Goal: Information Seeking & Learning: Learn about a topic

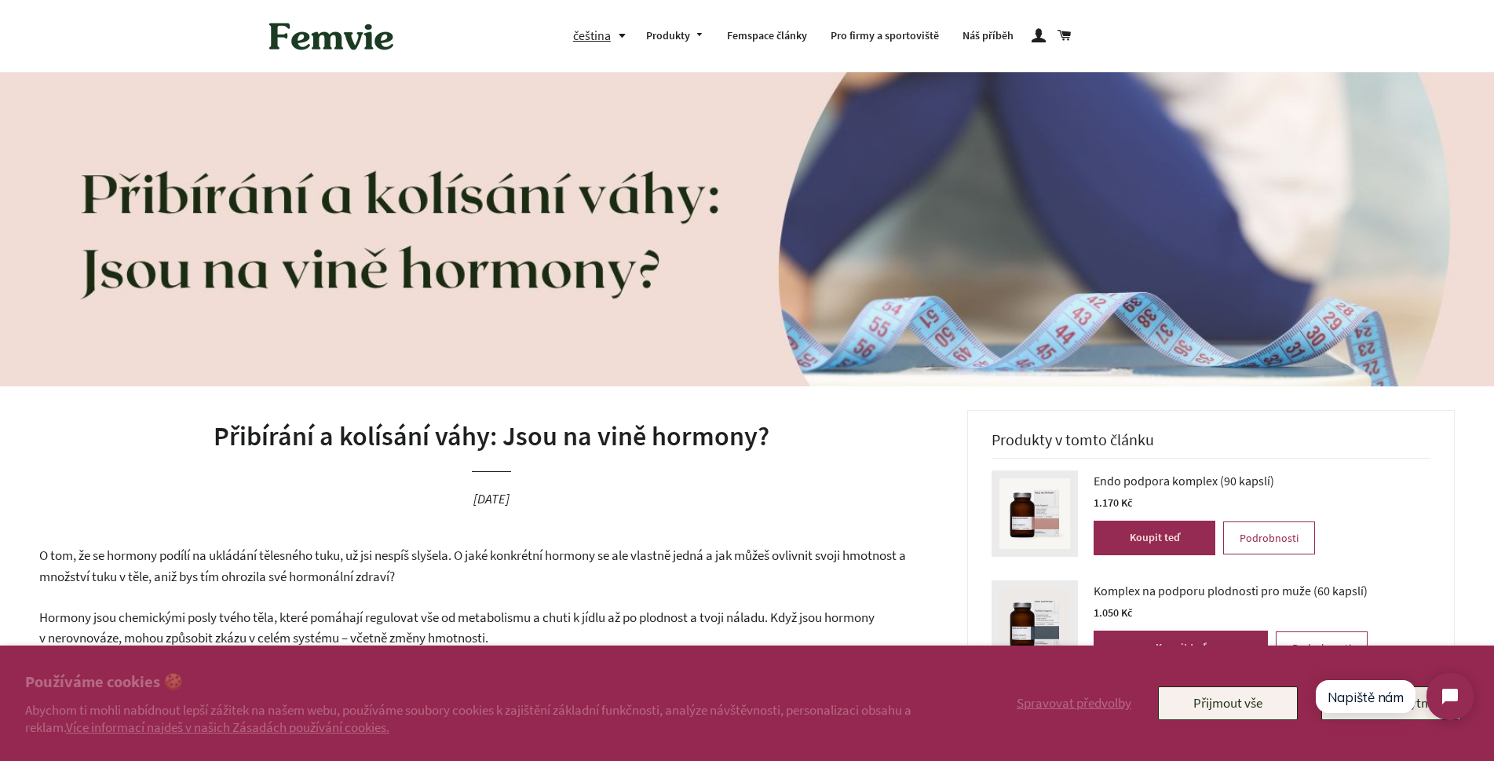
click at [341, 45] on img at bounding box center [331, 36] width 141 height 49
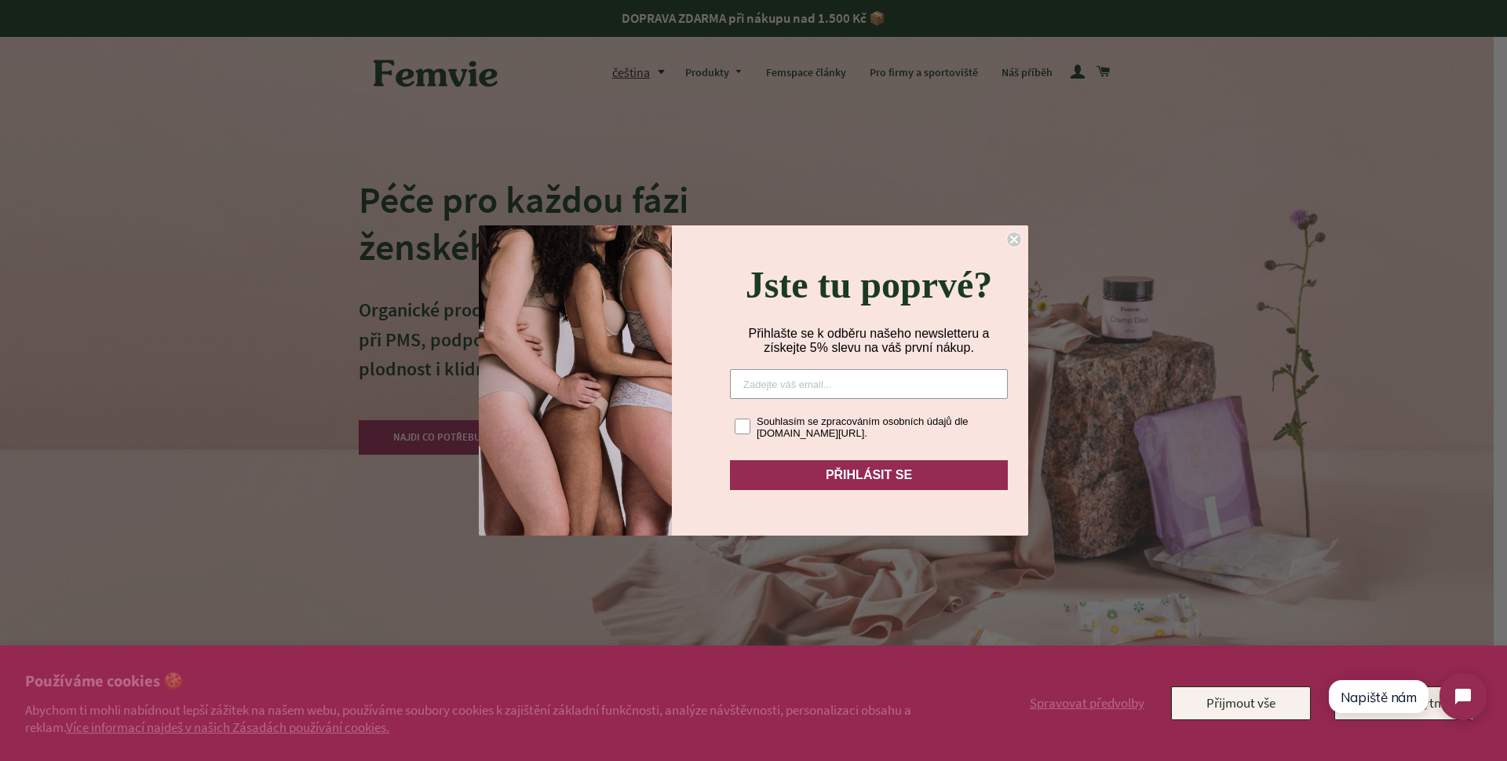
click at [1009, 238] on circle "Close dialog" at bounding box center [1014, 239] width 15 height 15
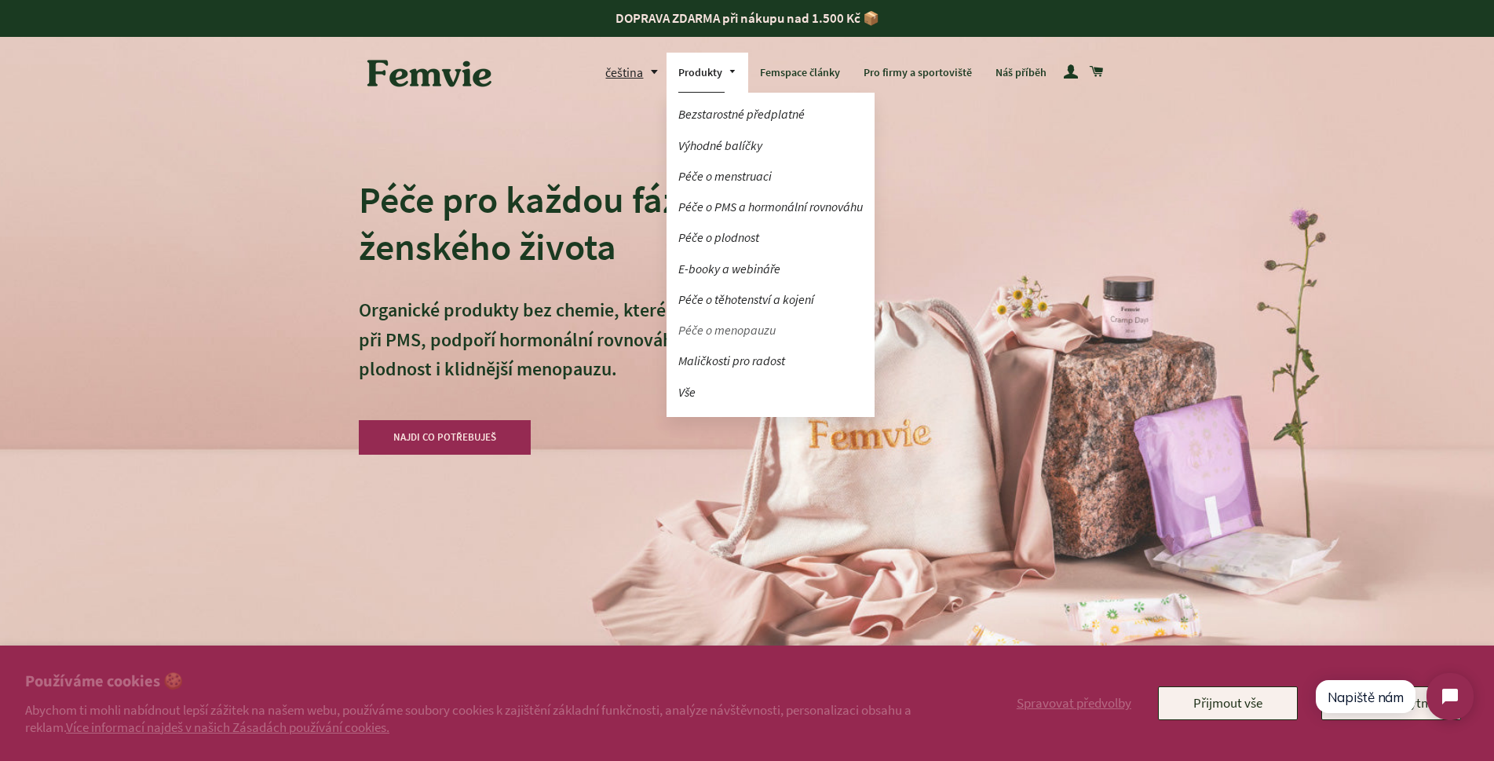
click at [742, 332] on link "Péče o menopauzu" at bounding box center [770, 329] width 208 height 27
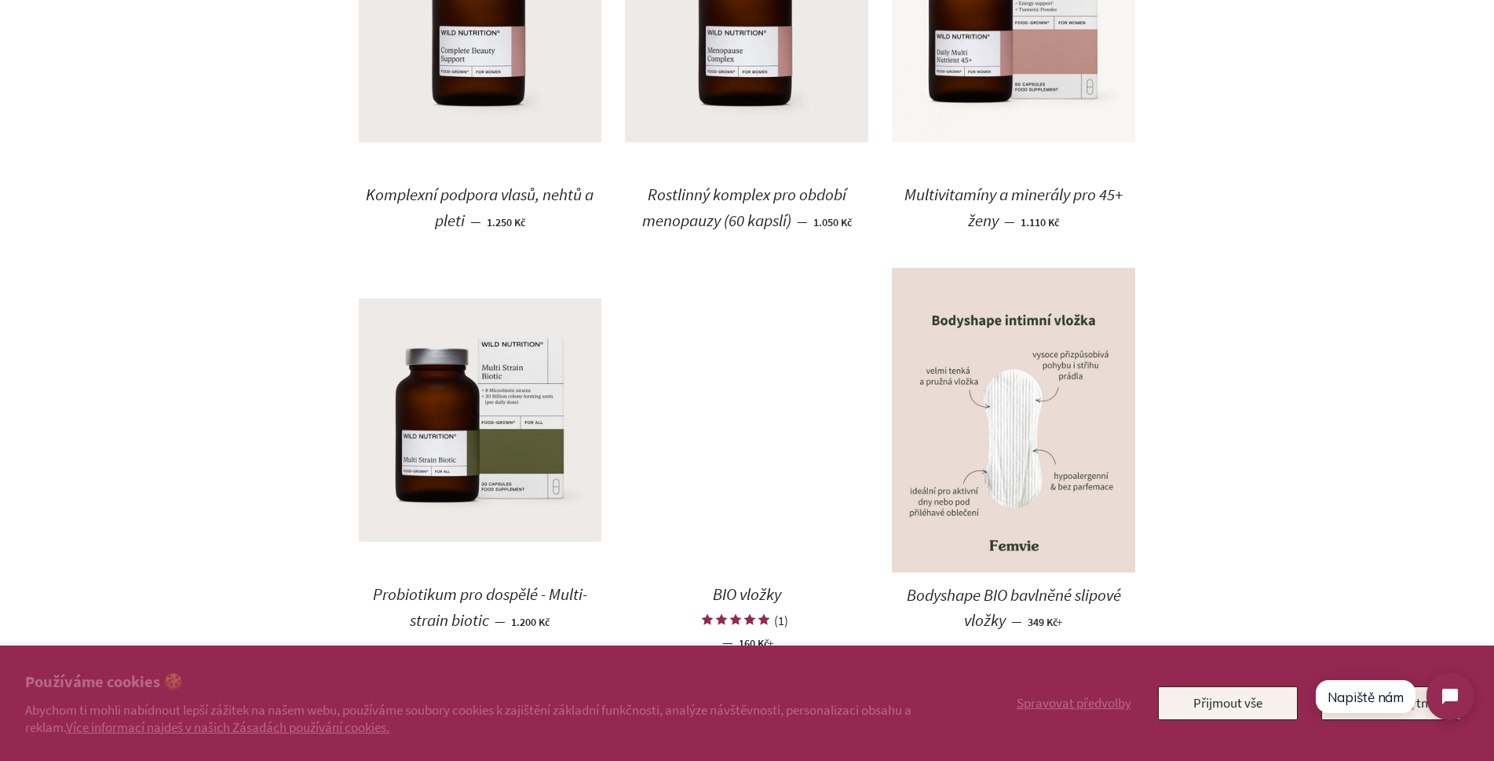
scroll to position [942, 0]
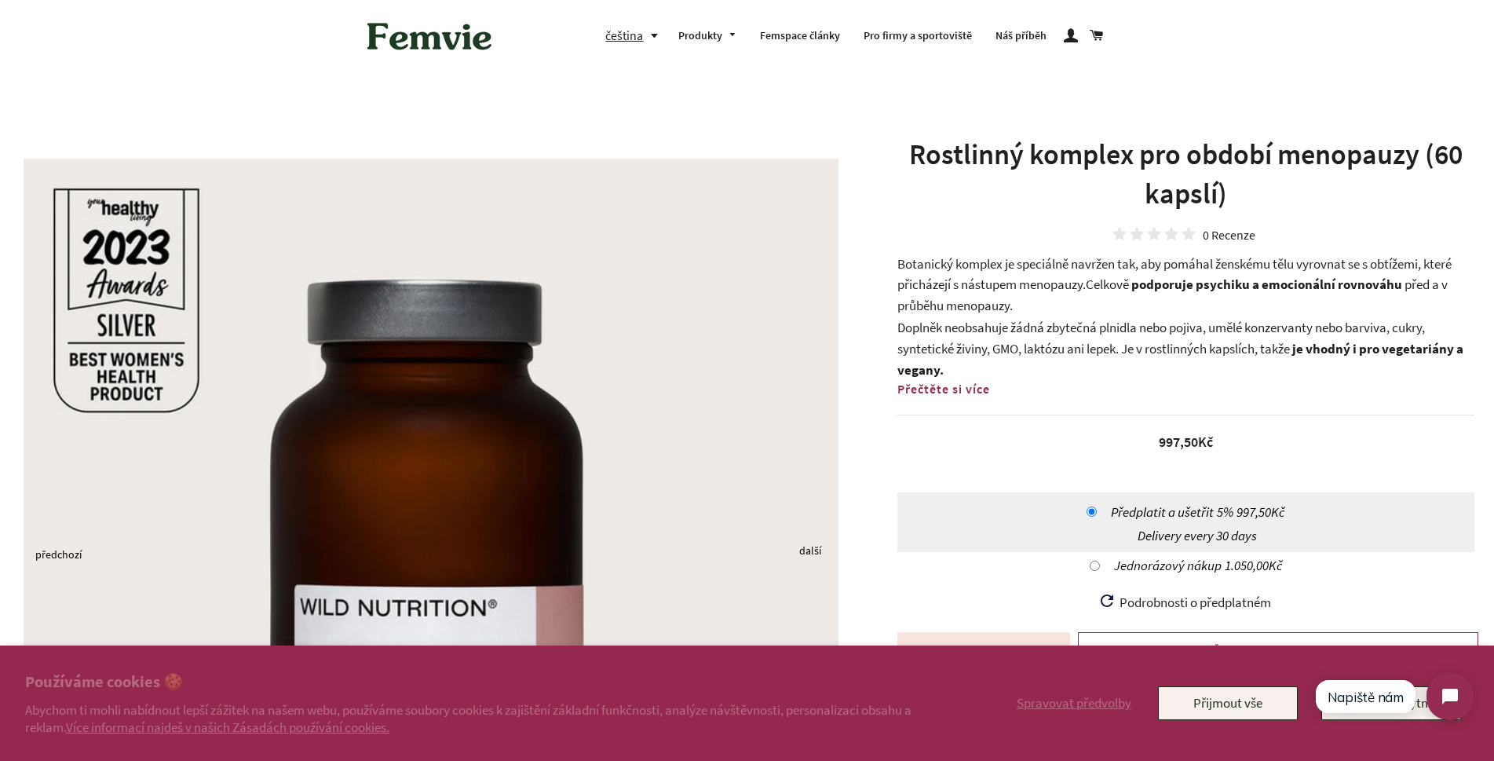
click at [970, 392] on span "Přečtěte si více" at bounding box center [943, 389] width 93 height 16
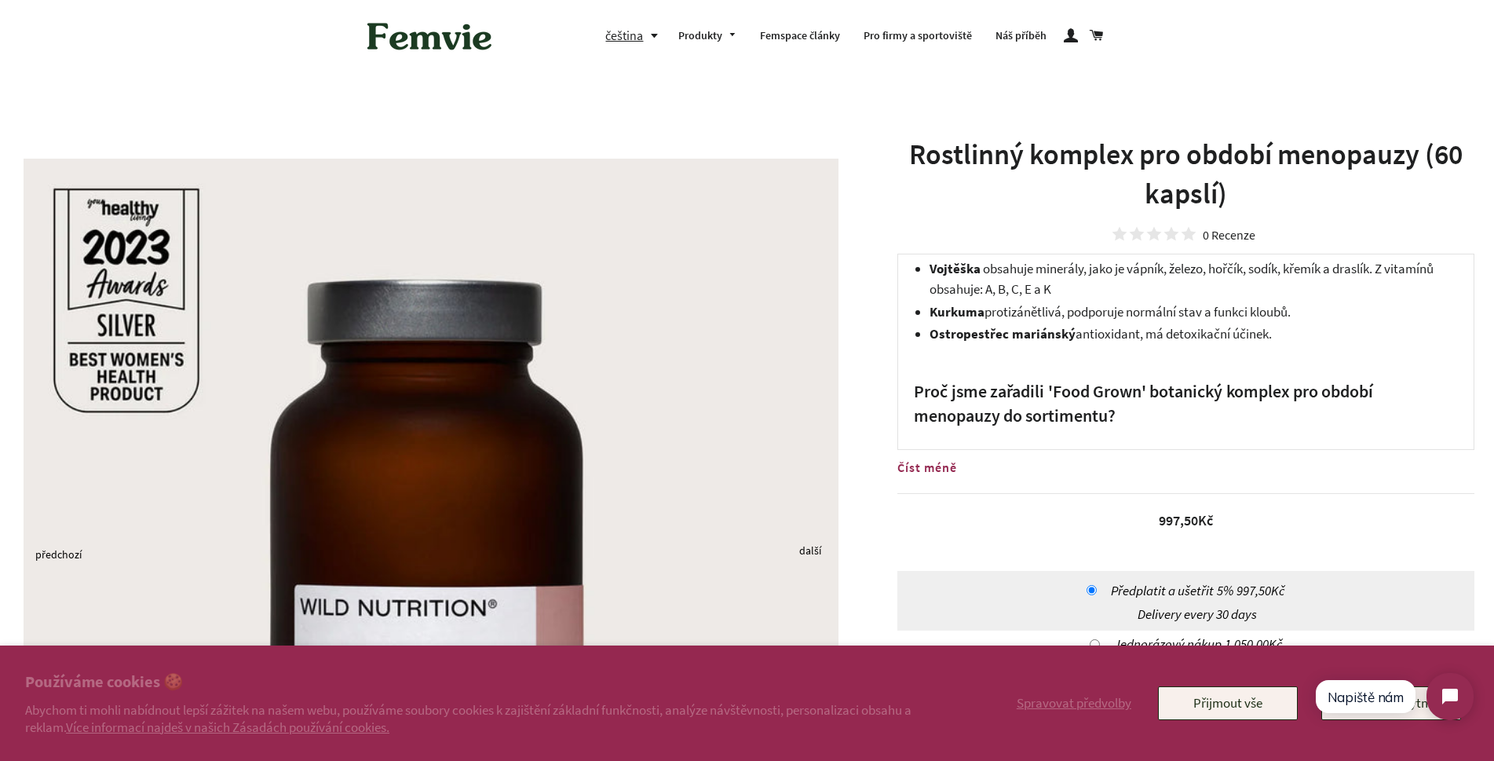
scroll to position [706, 0]
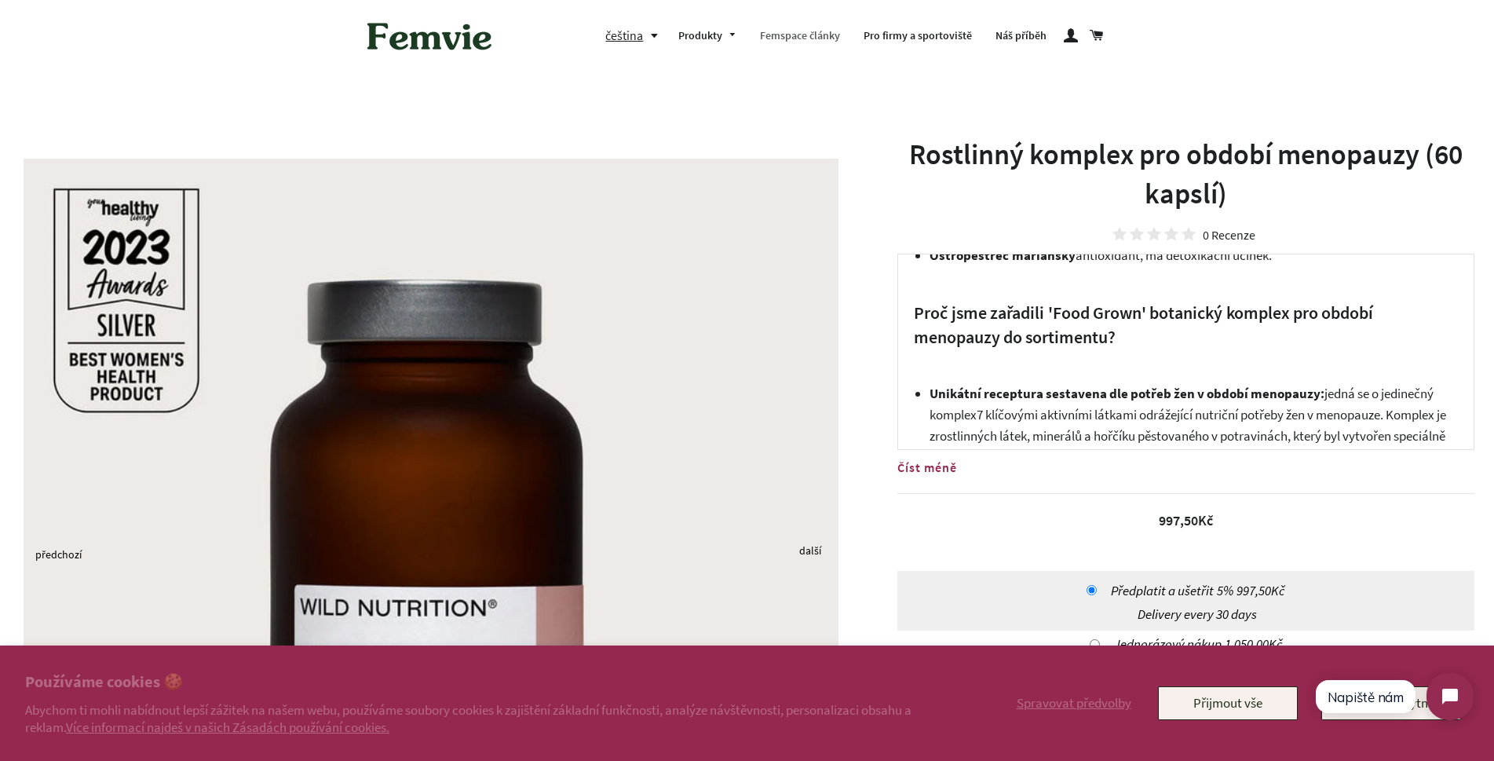
click at [827, 35] on link "Femspace články" at bounding box center [800, 36] width 104 height 41
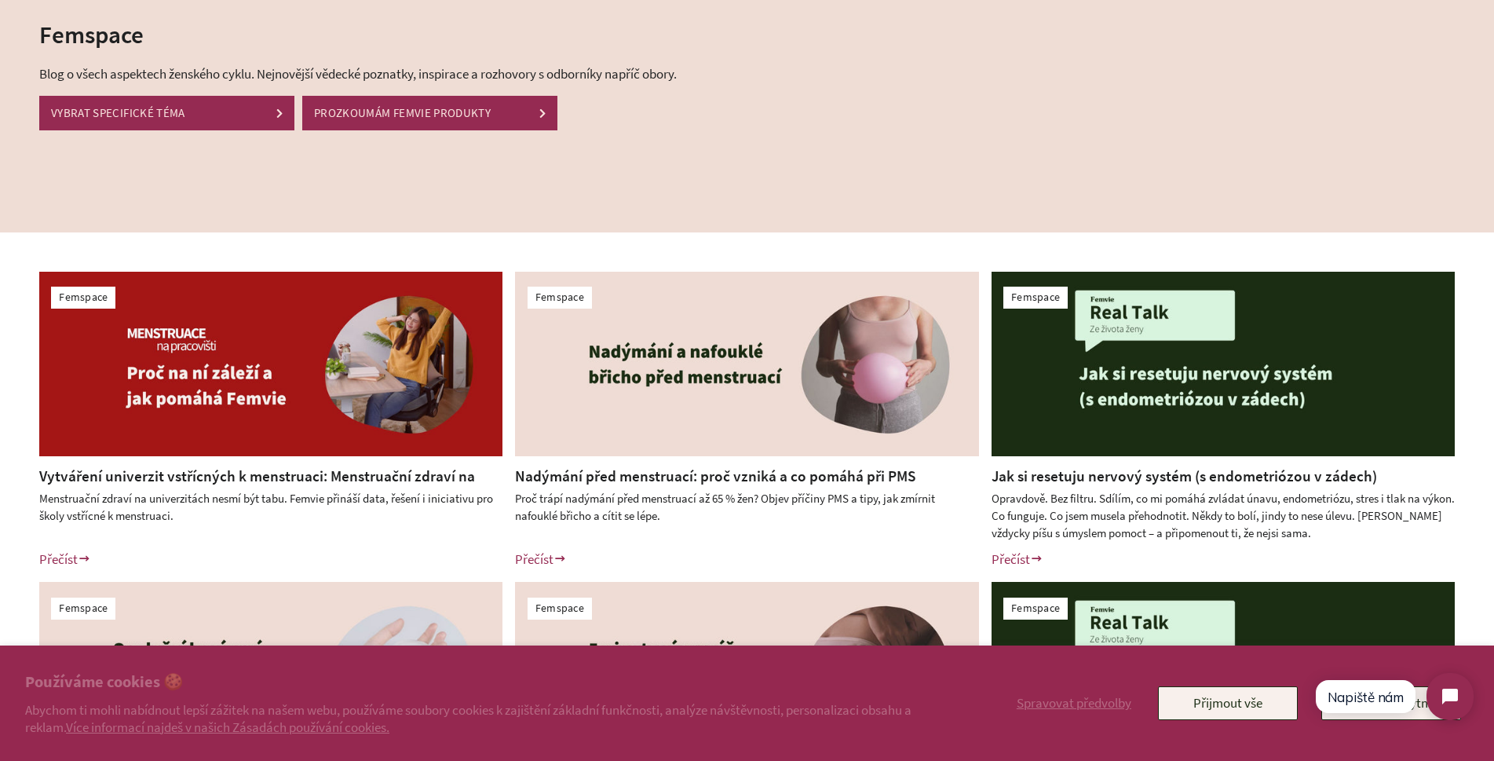
scroll to position [78, 0]
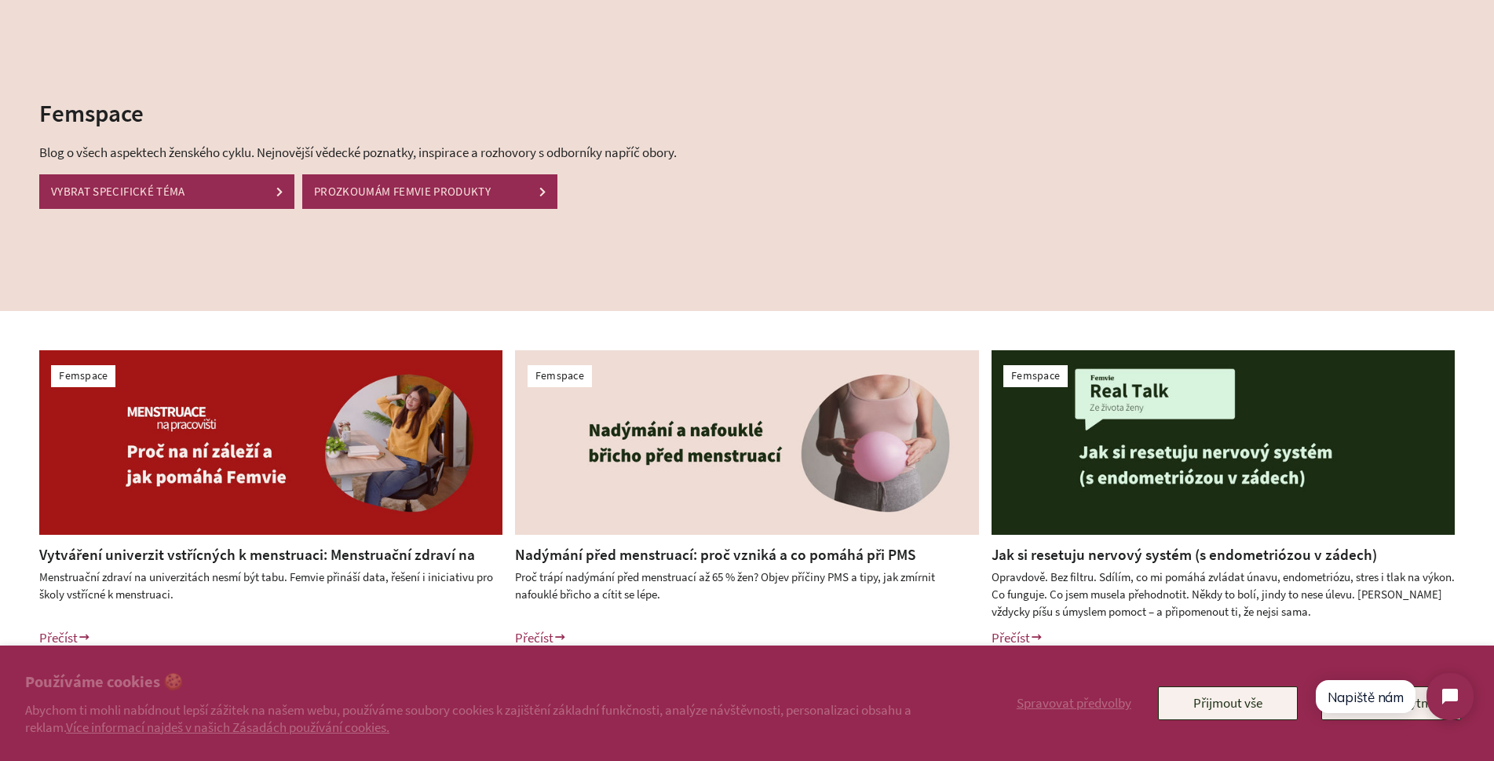
click at [264, 194] on link "VYBRAT SPECIFICKÉ TÉMA" at bounding box center [166, 191] width 255 height 34
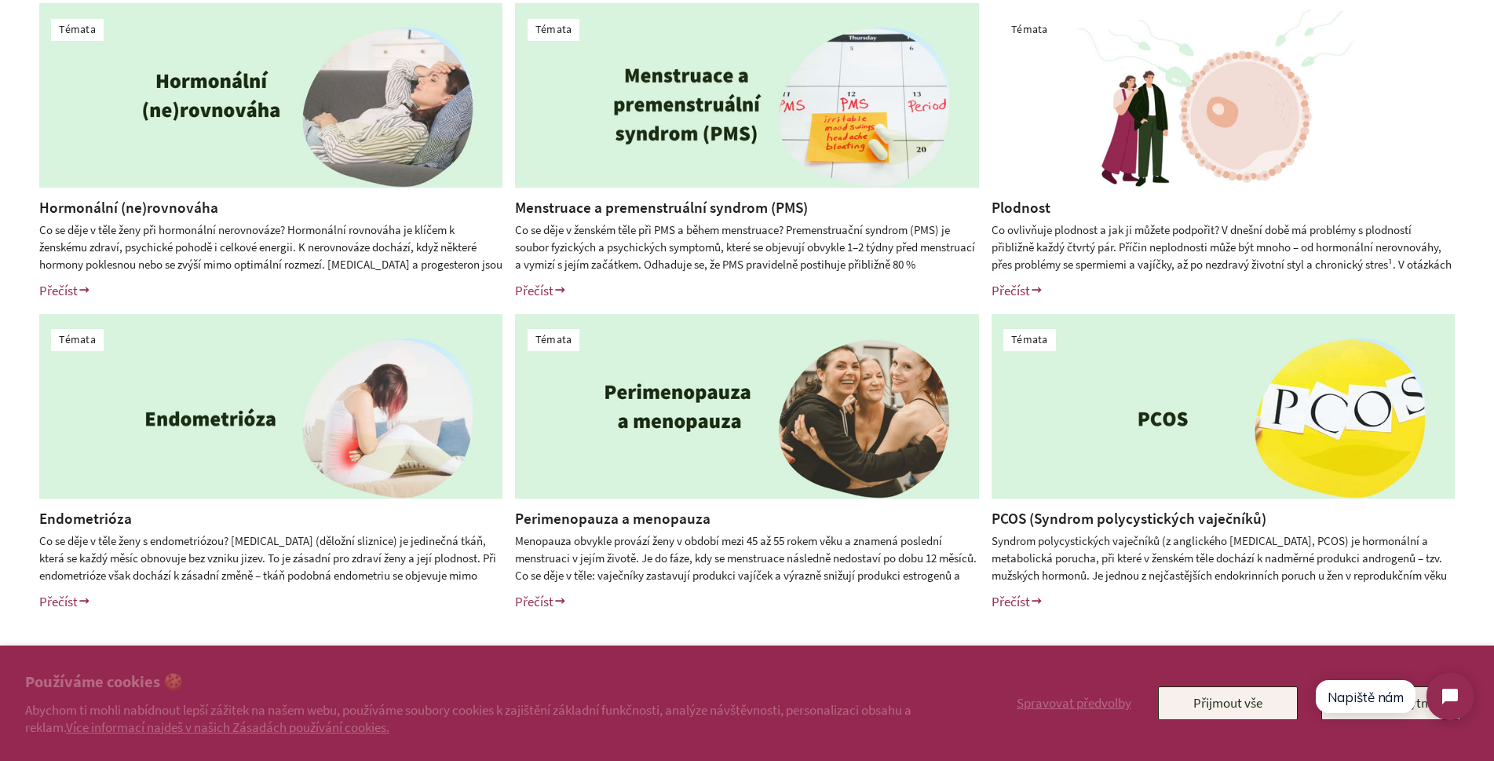
scroll to position [471, 0]
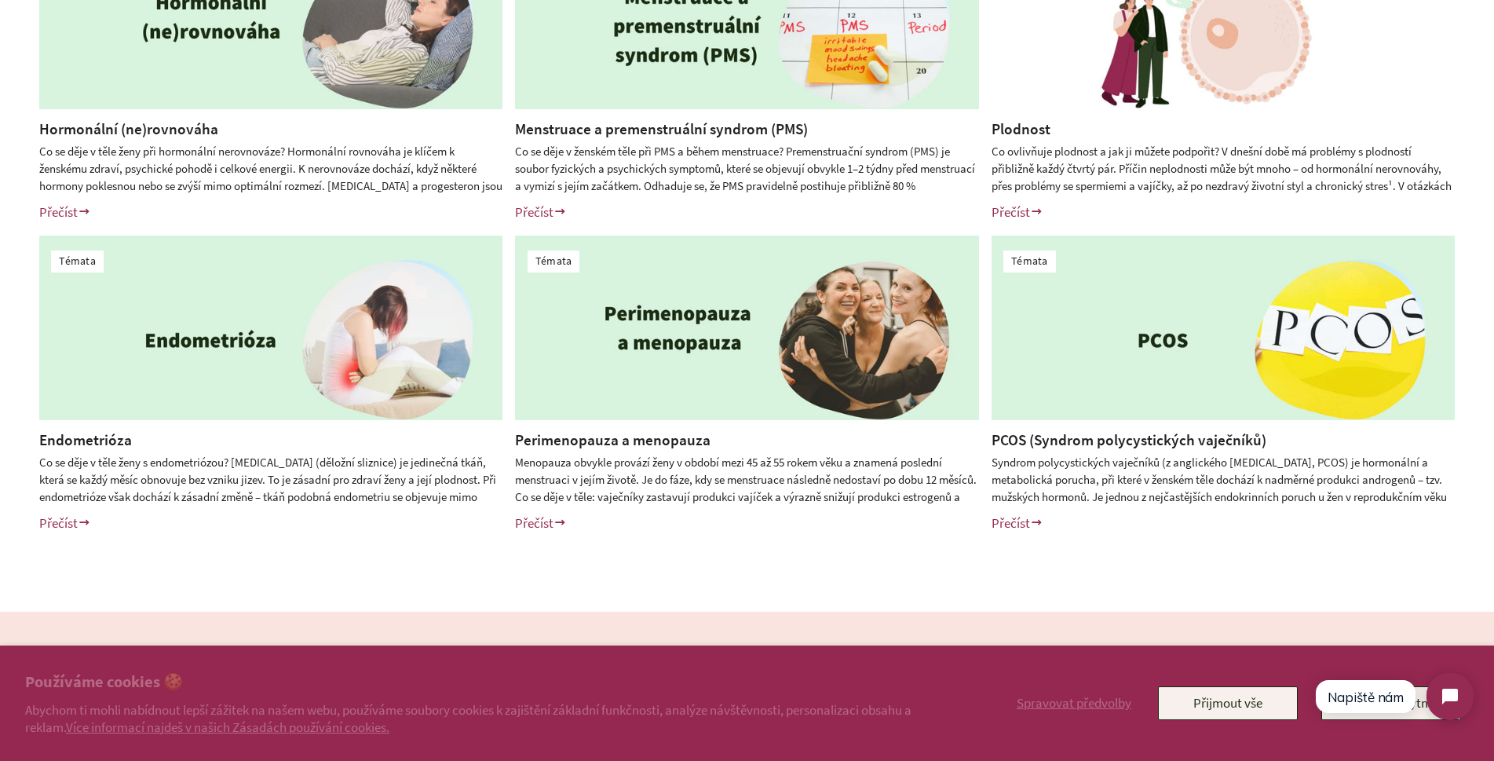
click at [680, 357] on img at bounding box center [746, 327] width 463 height 184
